Goal: Task Accomplishment & Management: Complete application form

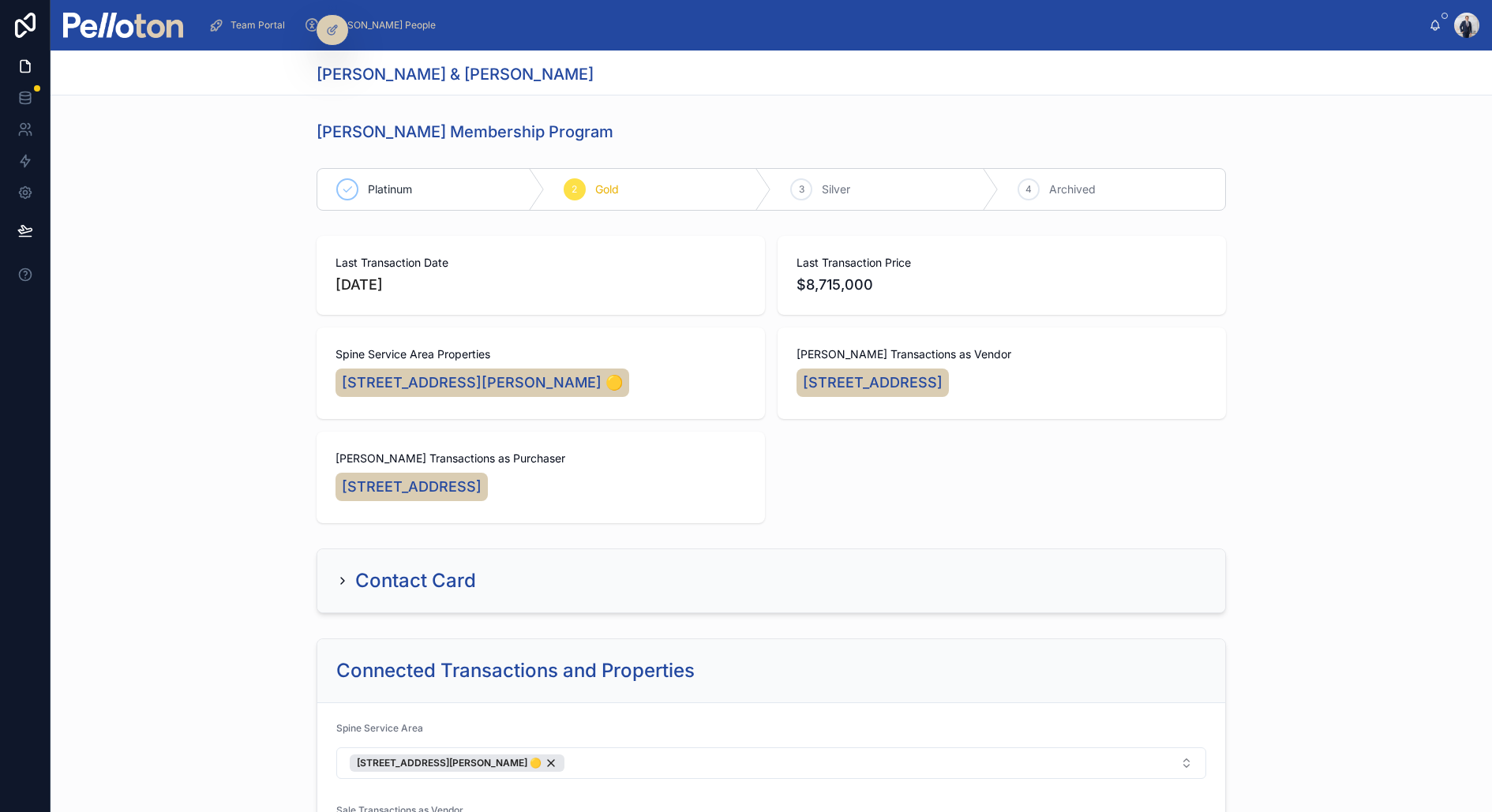
click at [96, 28] on img at bounding box center [123, 25] width 120 height 25
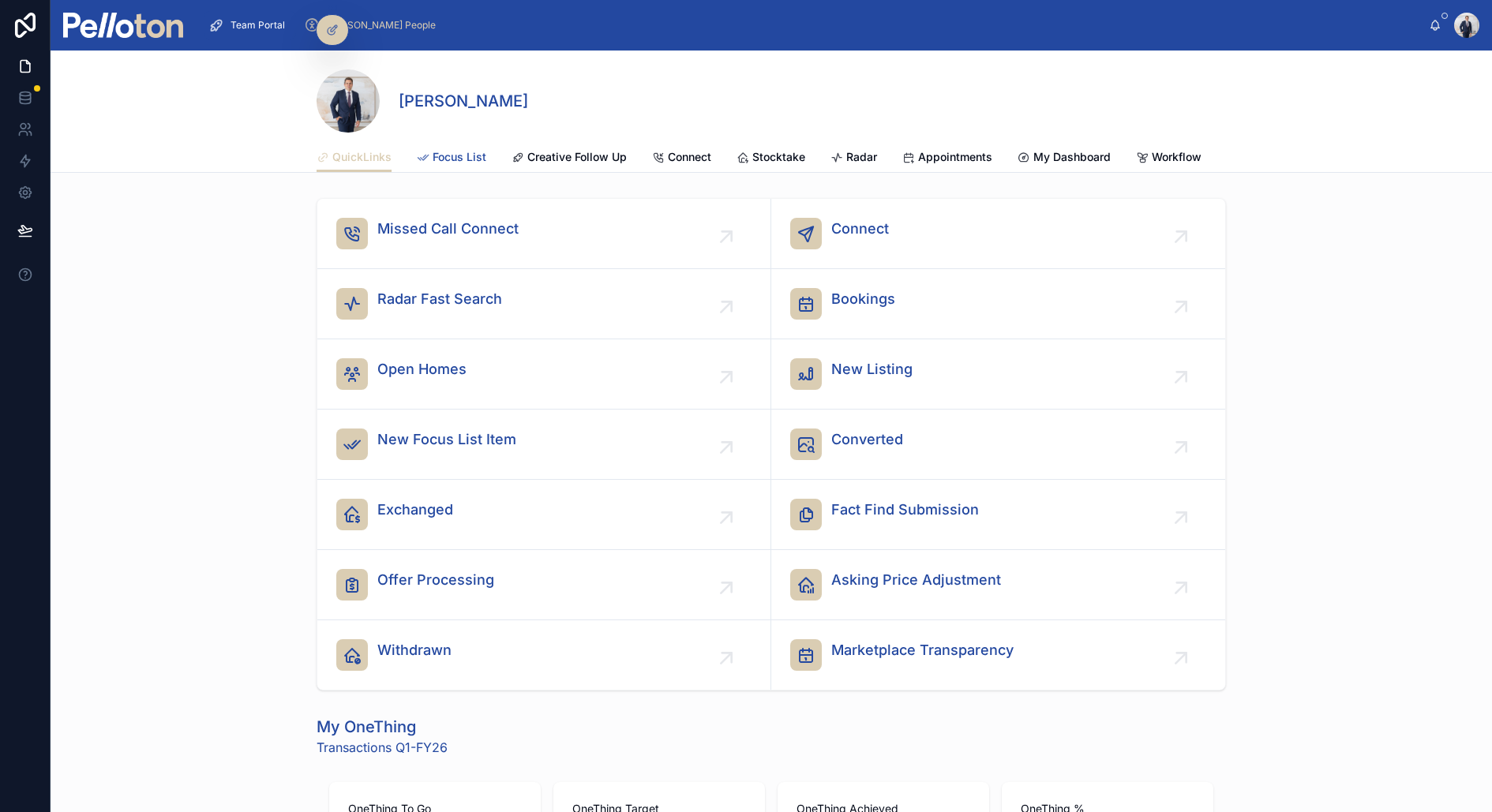
click at [467, 153] on span "Focus List" at bounding box center [459, 157] width 53 height 16
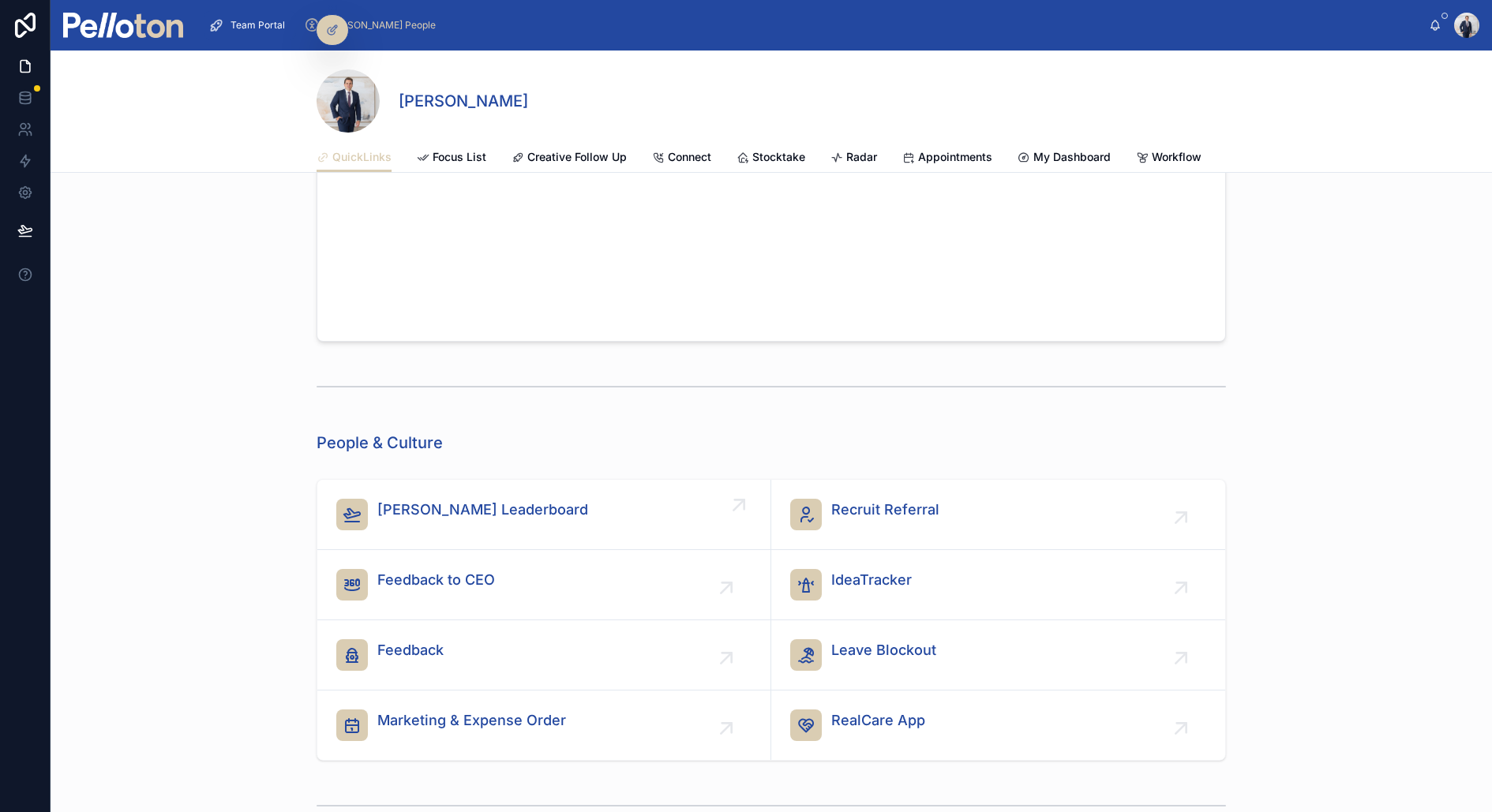
click at [476, 480] on link "[PERSON_NAME] Leaderboard" at bounding box center [544, 514] width 454 height 70
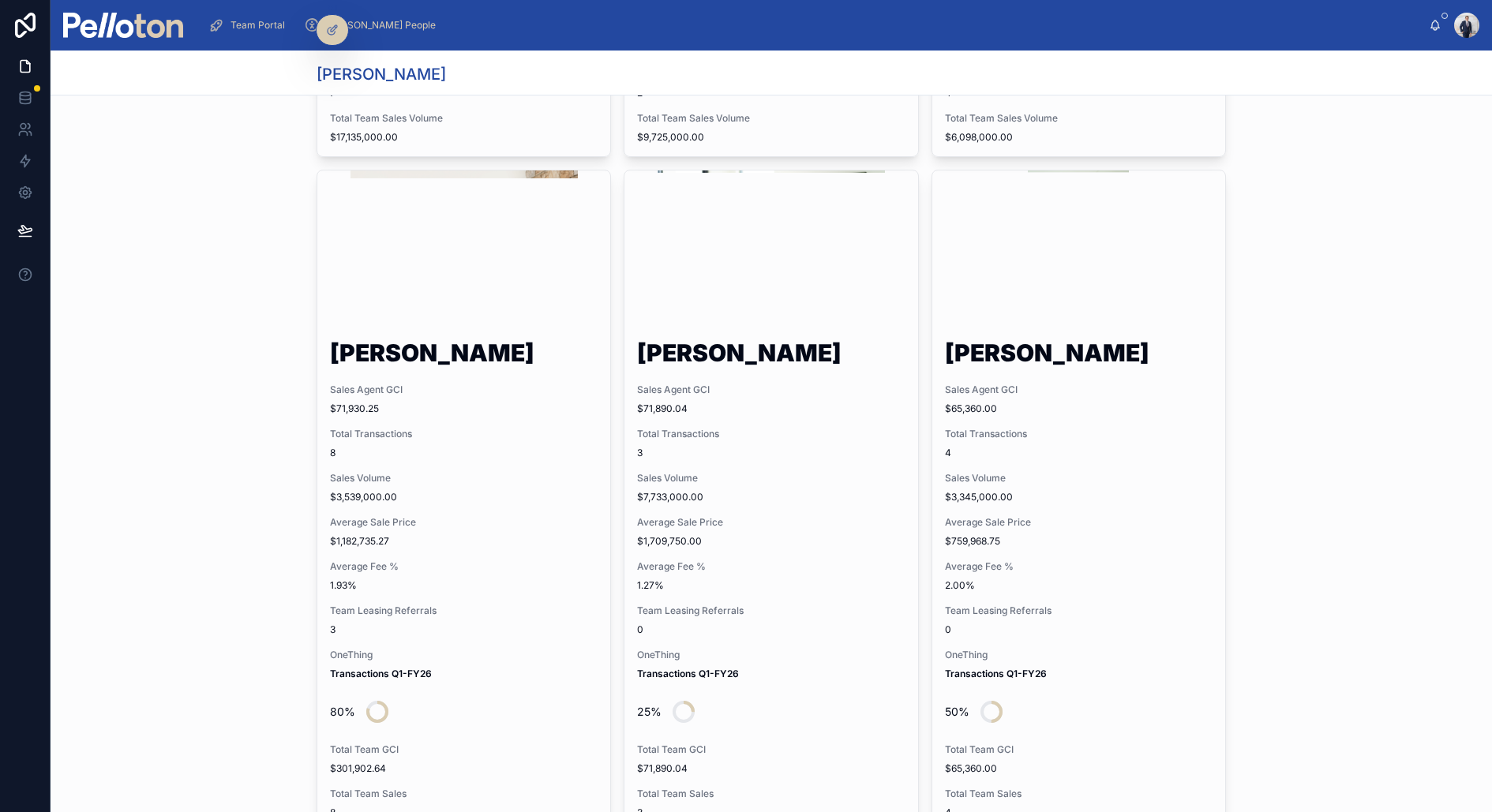
scroll to position [1731, 0]
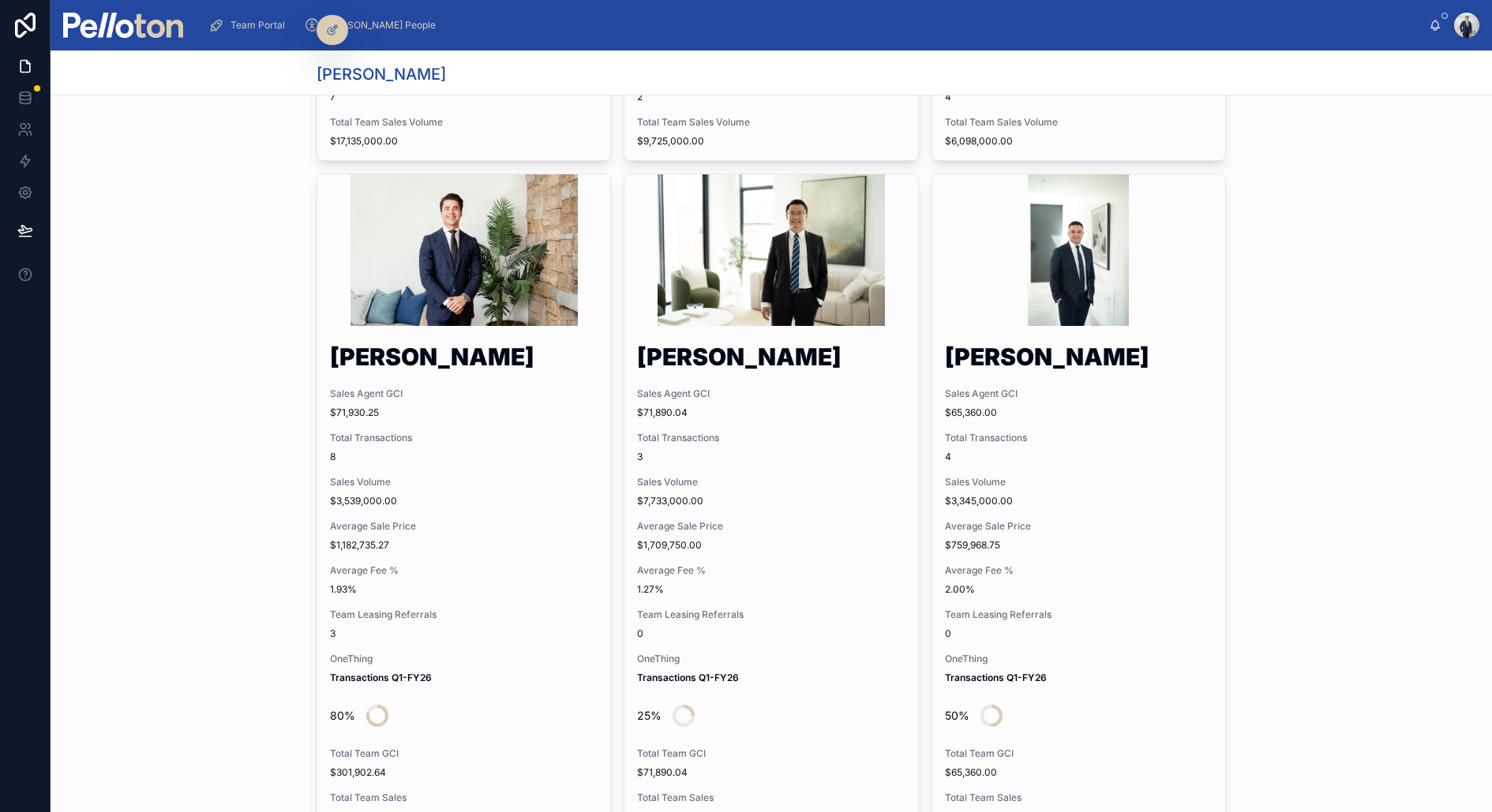
click at [92, 11] on div at bounding box center [123, 25] width 120 height 51
click at [101, 25] on img at bounding box center [123, 25] width 120 height 25
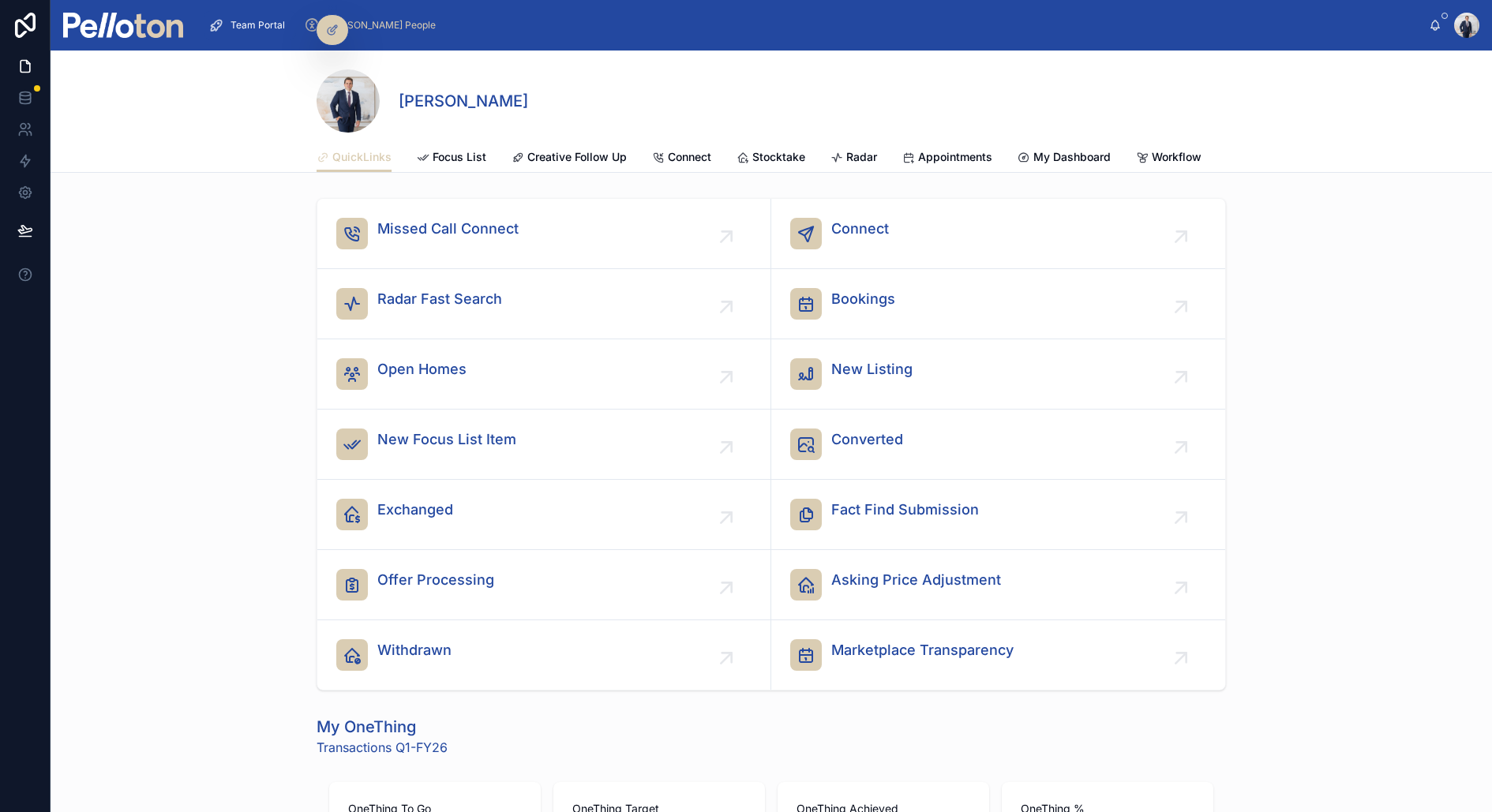
click at [451, 237] on span "Missed Call Connect" at bounding box center [448, 228] width 141 height 22
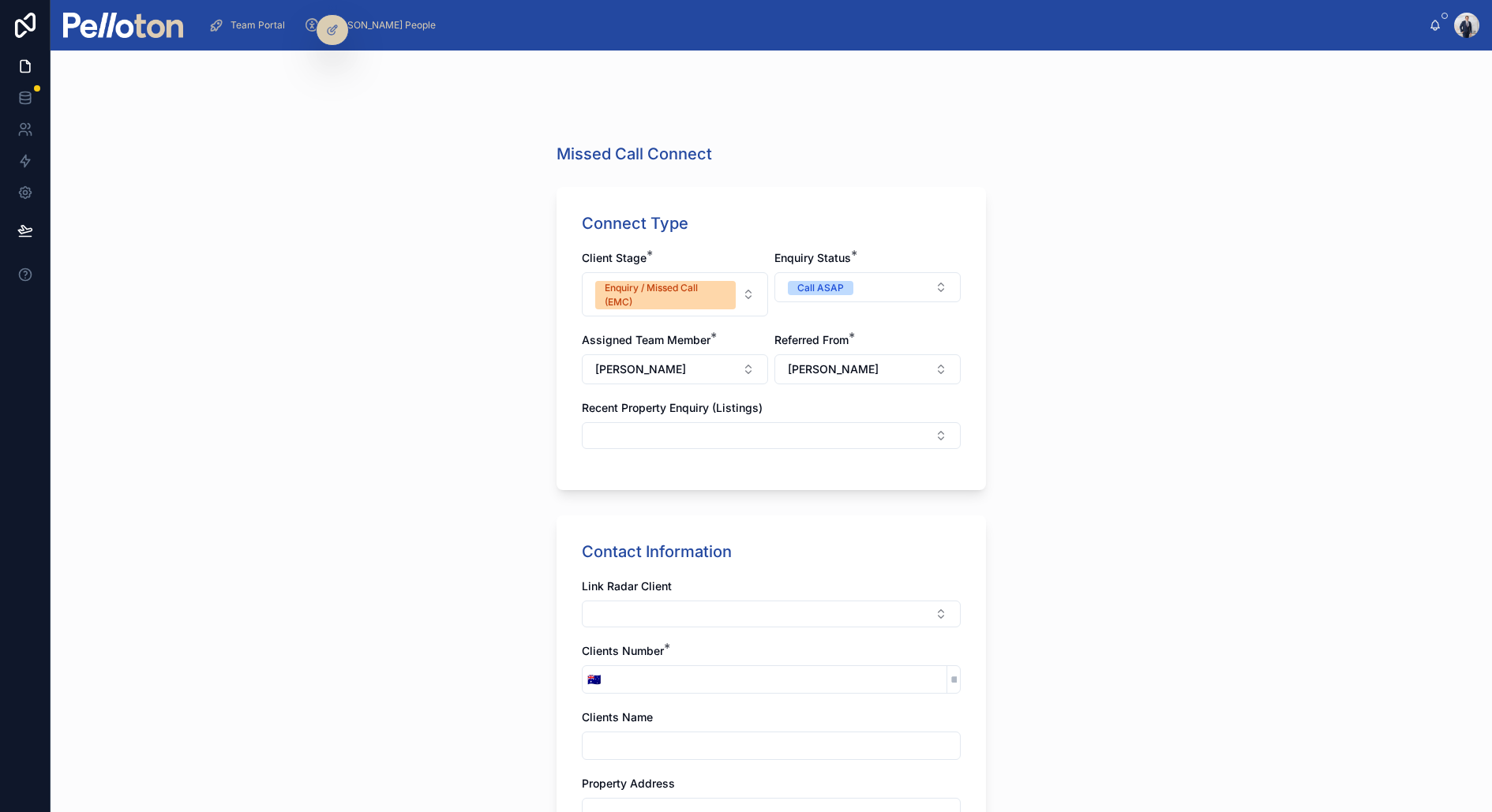
scroll to position [553, 0]
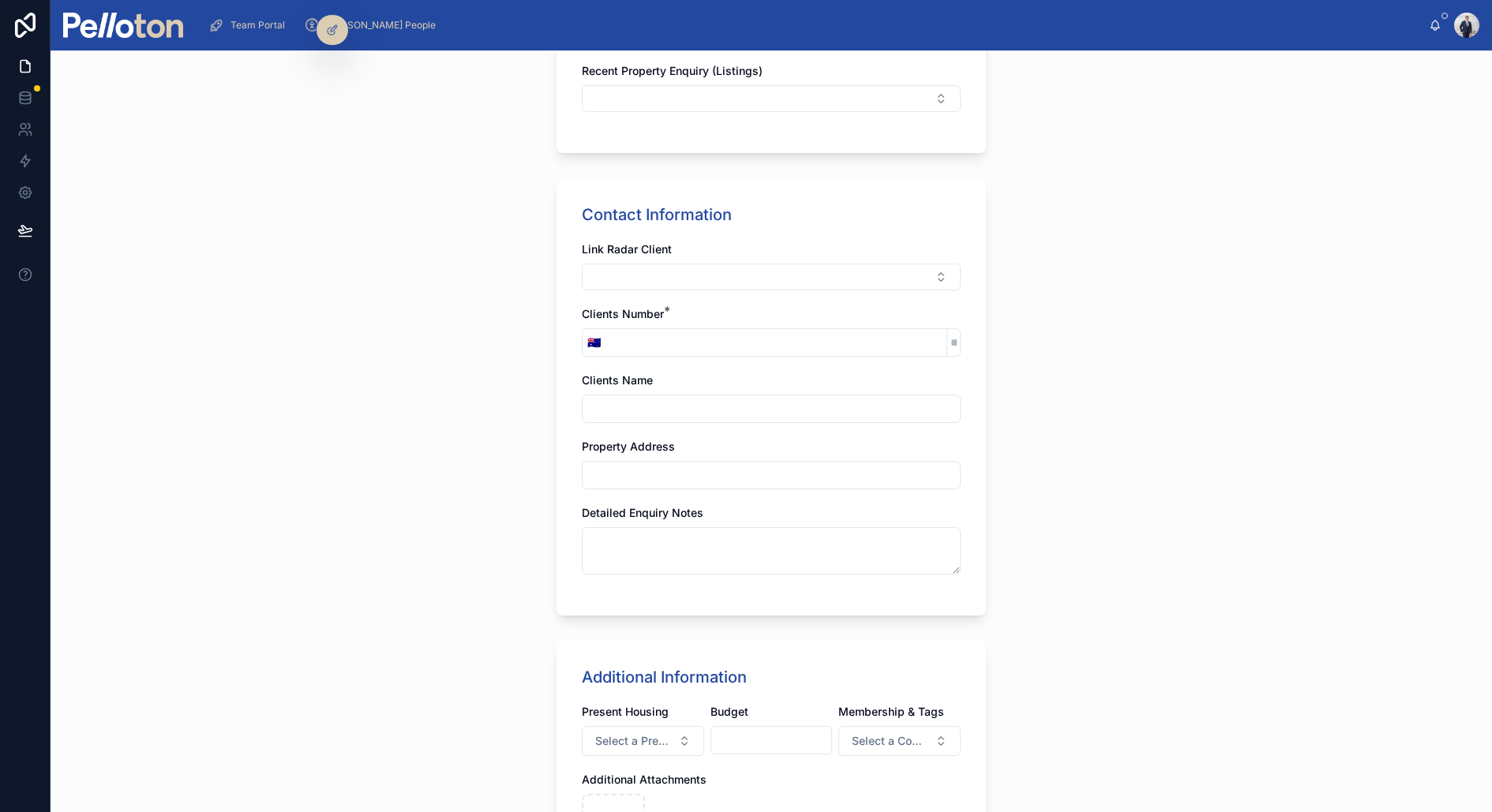
click at [646, 345] on input "tel" at bounding box center [776, 342] width 341 height 22
paste input "**********"
type input "**********"
click at [395, 447] on div "**********" at bounding box center [771, 431] width 1441 height 761
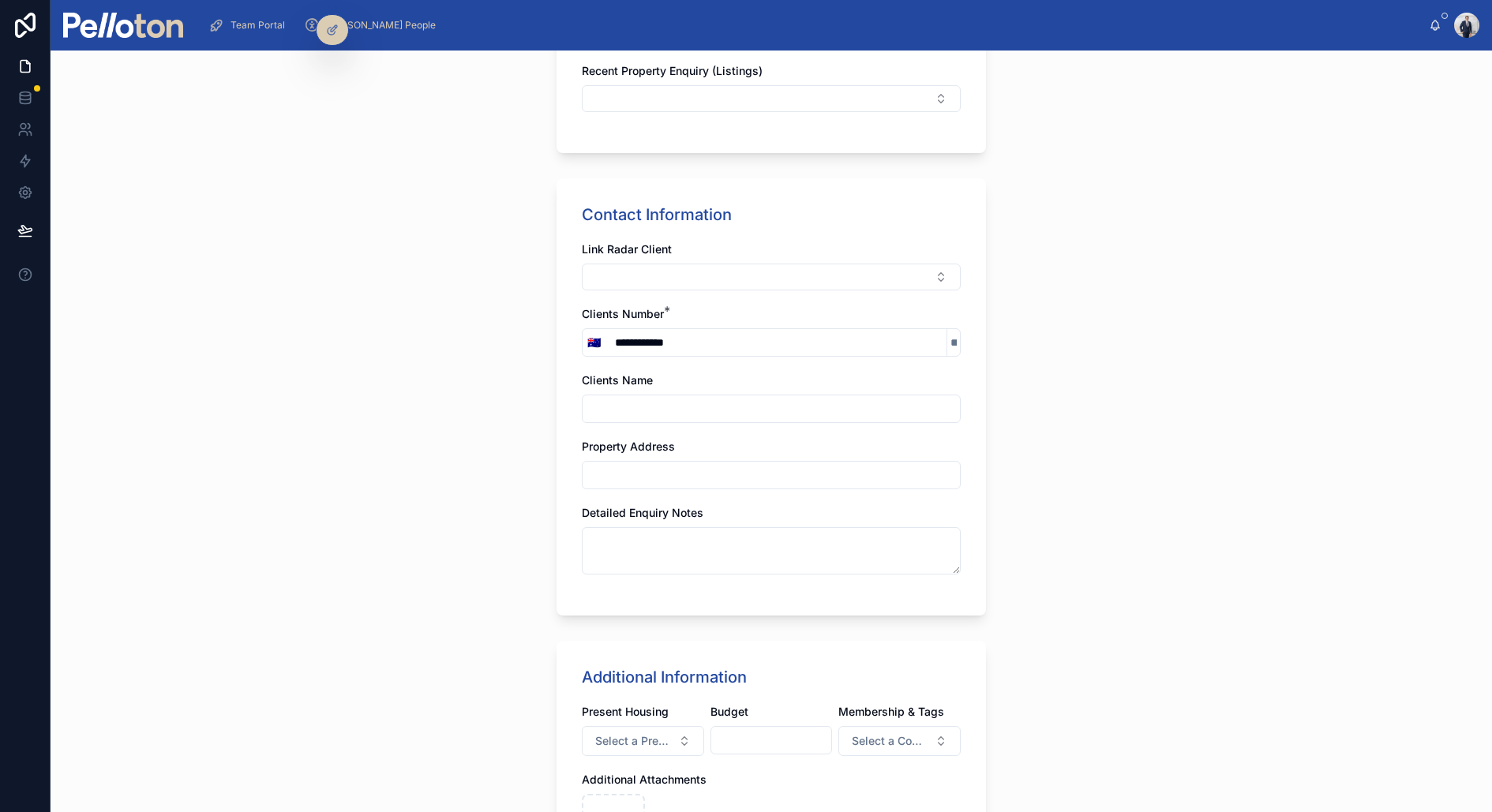
scroll to position [792, 0]
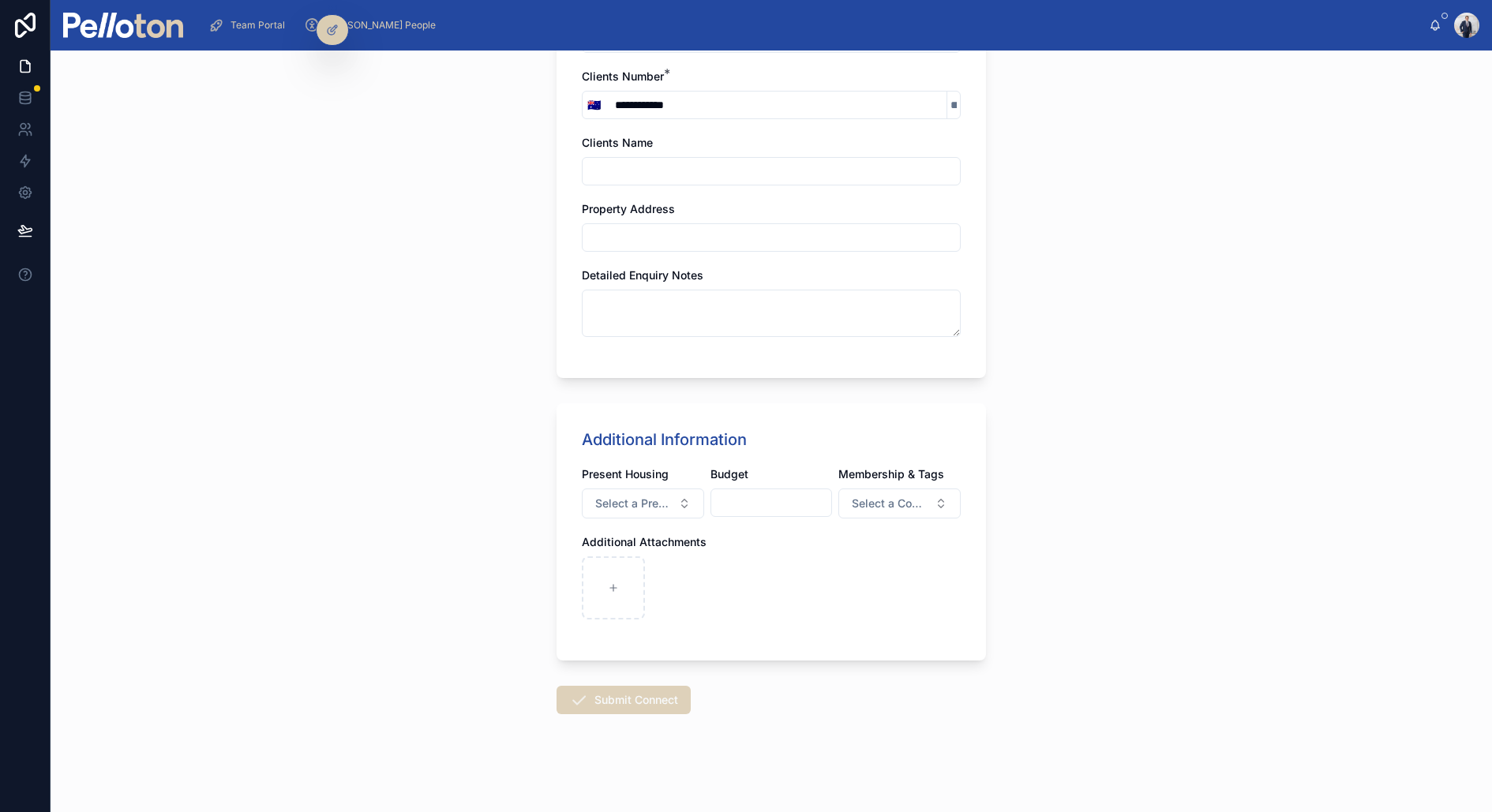
click at [637, 689] on button "Submit Connect" at bounding box center [623, 700] width 134 height 28
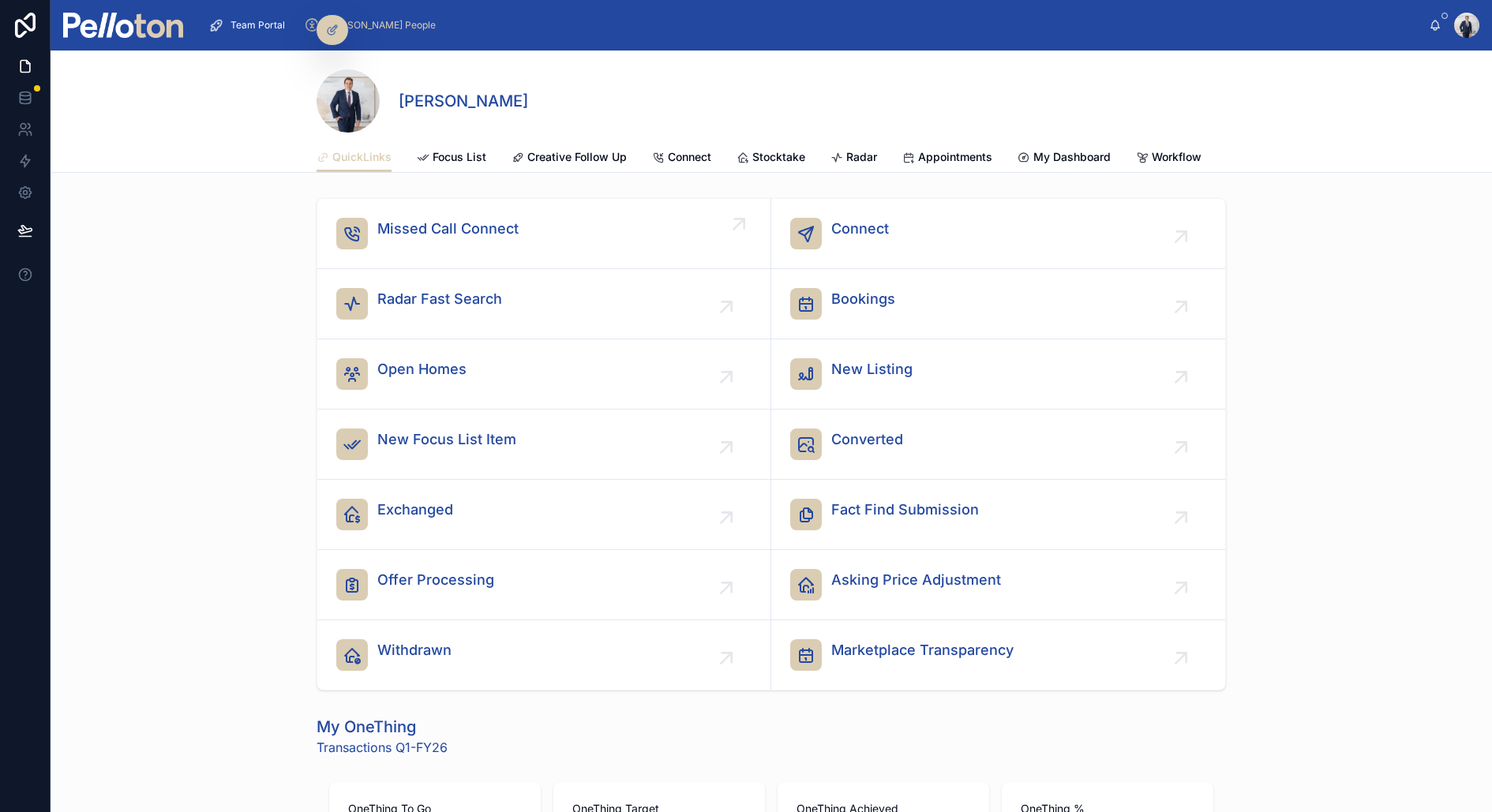
click at [429, 228] on span "Missed Call Connect" at bounding box center [448, 228] width 141 height 22
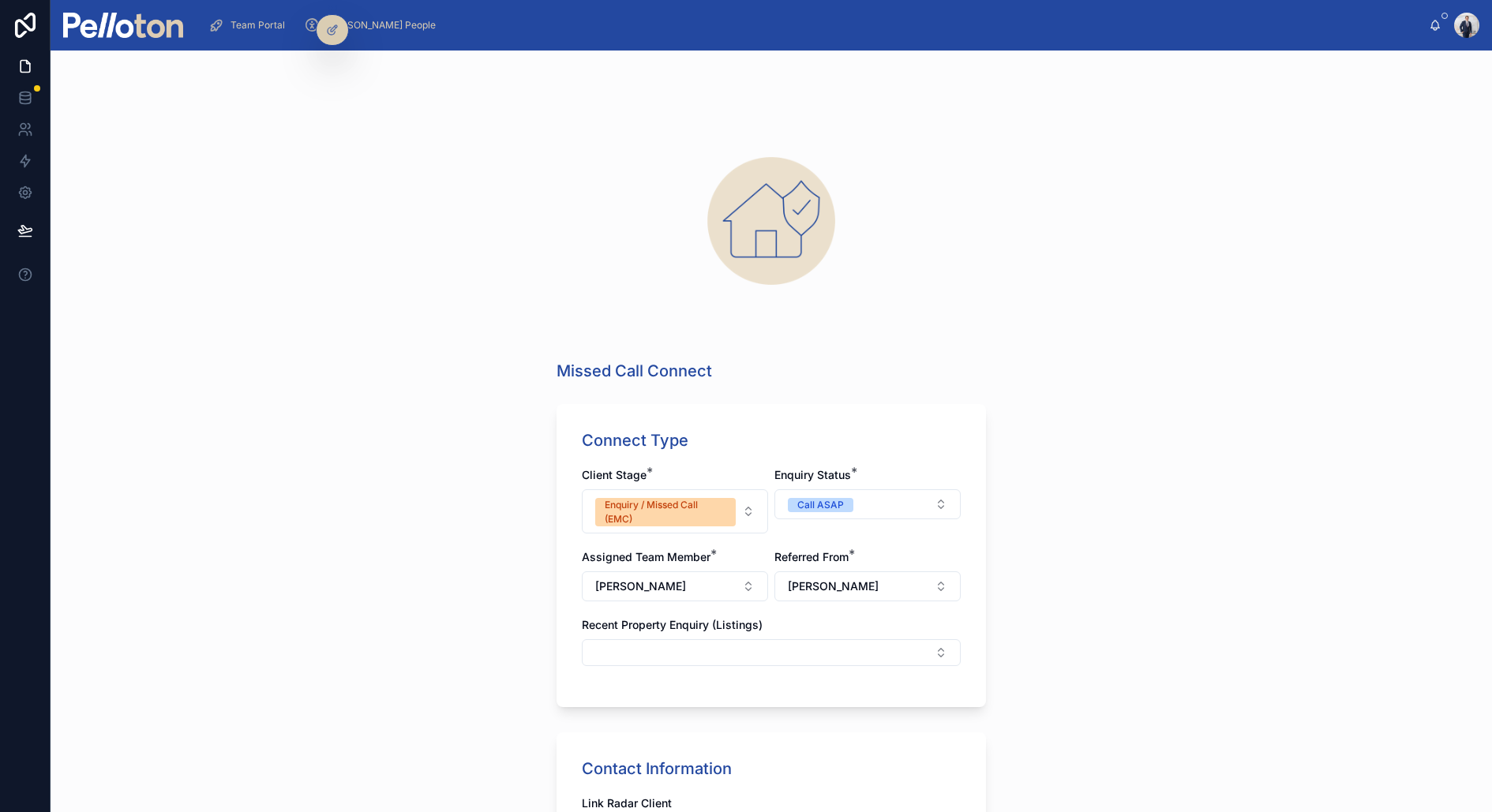
click at [124, 18] on img at bounding box center [123, 25] width 120 height 25
